Goal: Task Accomplishment & Management: Complete application form

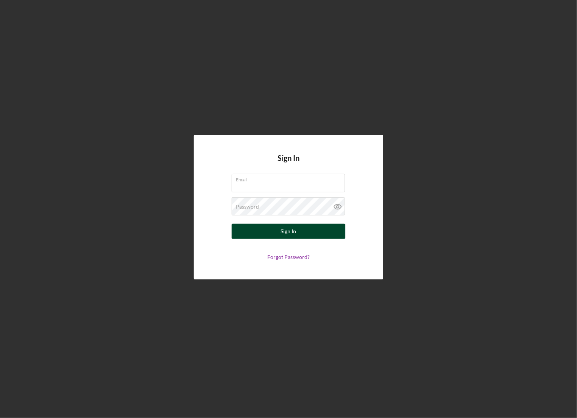
type input "[EMAIL_ADDRESS][DOMAIN_NAME]"
click at [258, 233] on button "Sign In" at bounding box center [288, 231] width 114 height 15
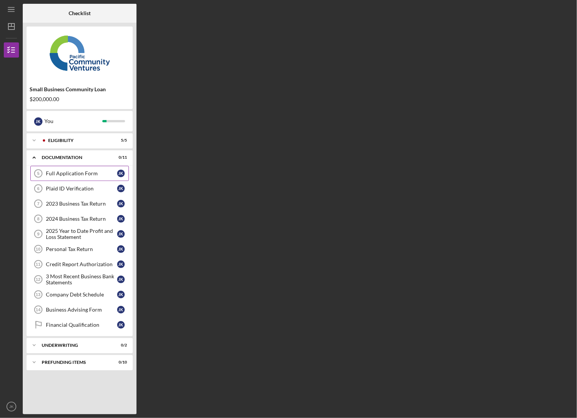
click at [68, 172] on div "Full Application Form" at bounding box center [81, 173] width 71 height 6
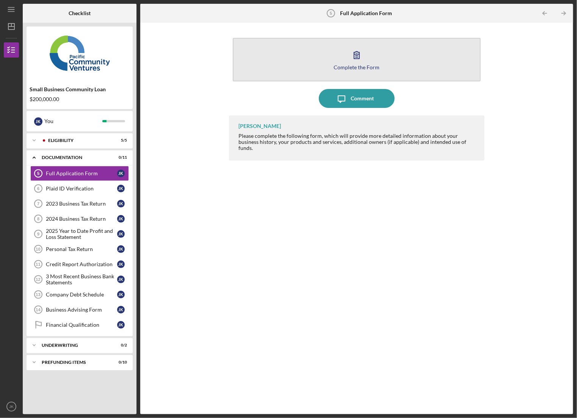
click at [360, 66] on div "Complete the Form" at bounding box center [357, 67] width 46 height 6
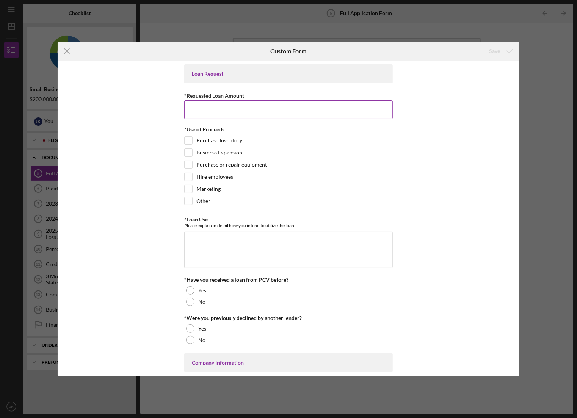
click at [239, 104] on input "*Requested Loan Amount" at bounding box center [288, 109] width 208 height 18
type input "$0"
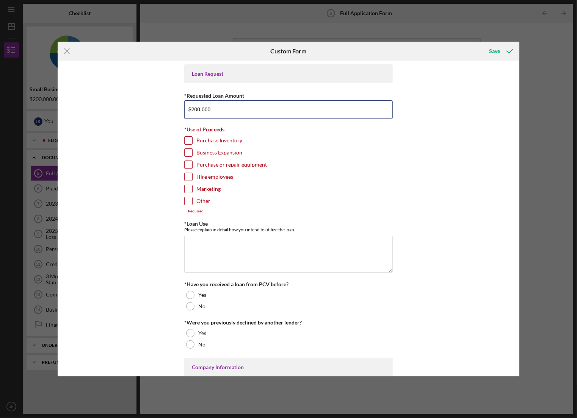
type input "$200,000"
click at [188, 199] on input "Other" at bounding box center [189, 201] width 8 height 8
checkbox input "true"
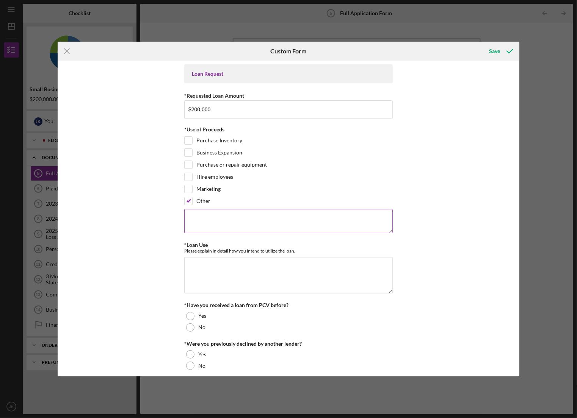
click at [198, 222] on textarea at bounding box center [288, 221] width 208 height 24
drag, startPoint x: 199, startPoint y: 212, endPoint x: 195, endPoint y: 217, distance: 6.3
click at [195, 217] on textarea "Reconilate current SBA loan" at bounding box center [288, 221] width 208 height 24
click at [196, 218] on textarea "Reconilate current SBA loan" at bounding box center [288, 221] width 208 height 24
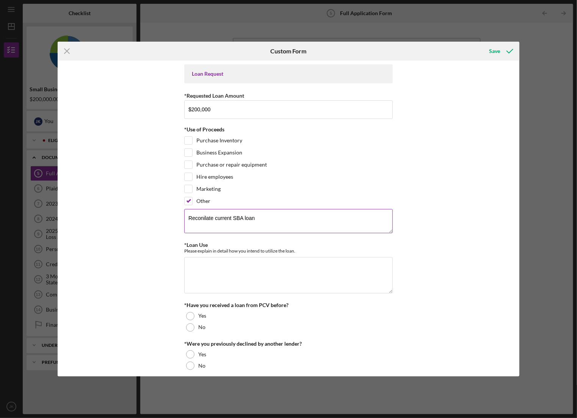
click at [196, 218] on textarea "Reconilate current SBA loan" at bounding box center [288, 221] width 208 height 24
drag, startPoint x: 197, startPoint y: 213, endPoint x: 195, endPoint y: 221, distance: 8.6
click at [195, 221] on textarea "consolaidate current SBA loan" at bounding box center [288, 221] width 208 height 24
click at [194, 218] on textarea "consolaidate current SBA loan" at bounding box center [288, 221] width 208 height 24
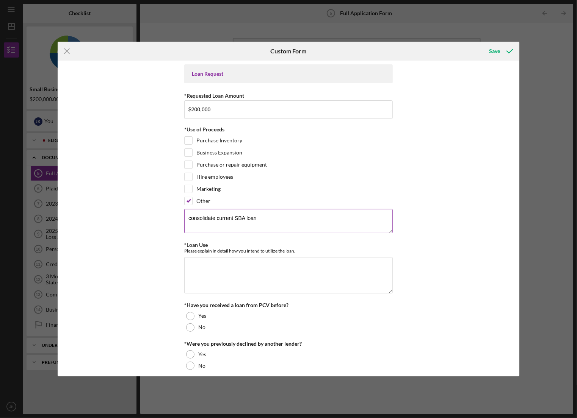
click at [238, 216] on textarea "consolidate current SBA loan" at bounding box center [288, 221] width 208 height 24
type textarea "consolidate current SBA loan"
click at [294, 214] on textarea "consolidate current SBA loan" at bounding box center [288, 221] width 208 height 24
